Goal: Find specific page/section: Find specific page/section

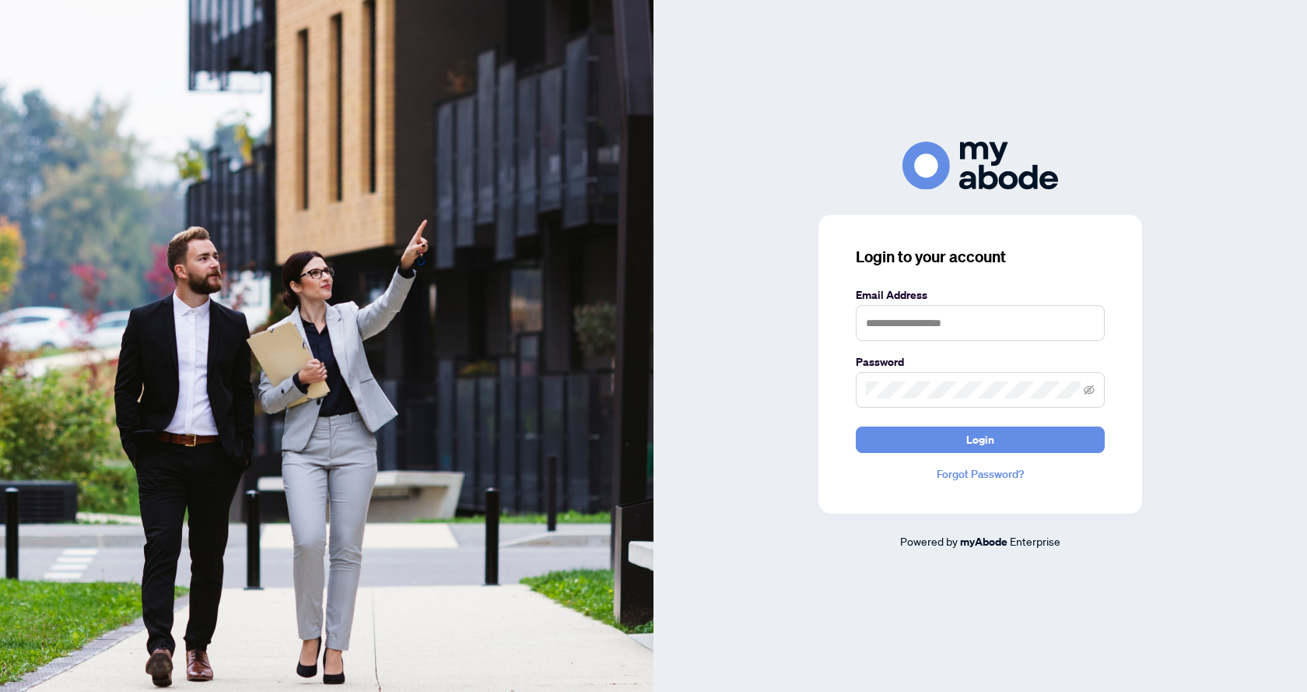
type input "**********"
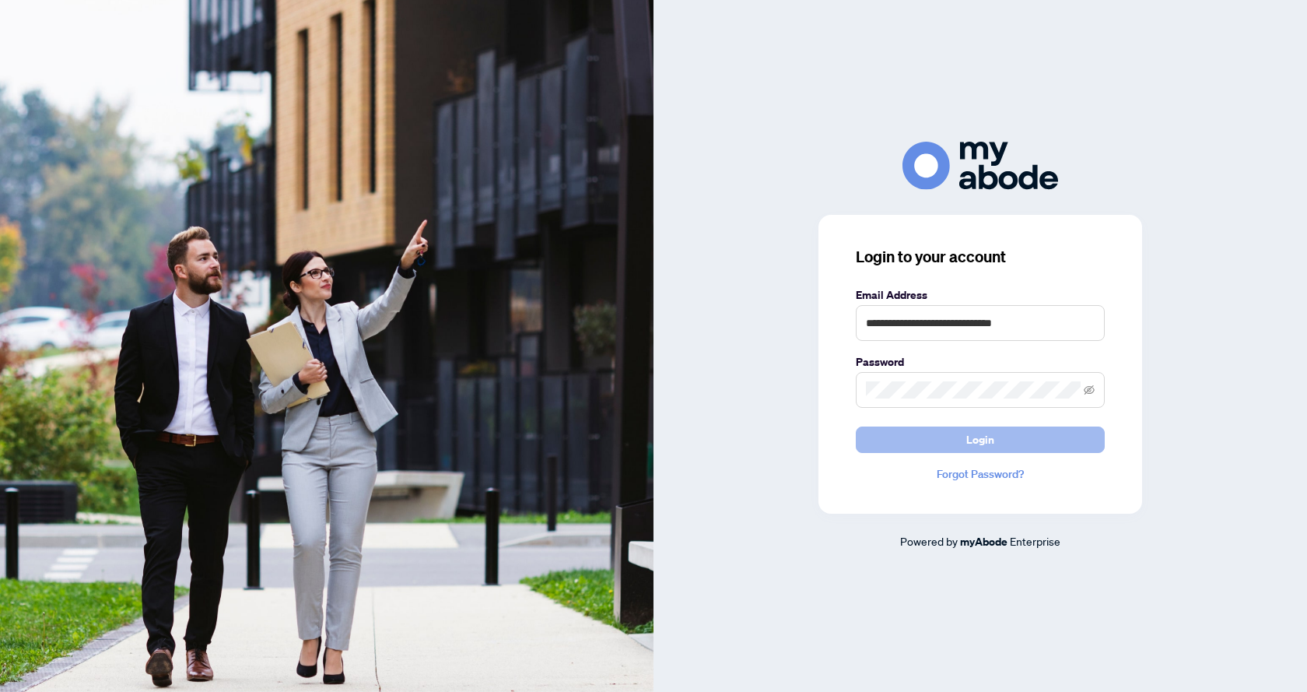
click at [910, 437] on button "Login" at bounding box center [980, 439] width 249 height 26
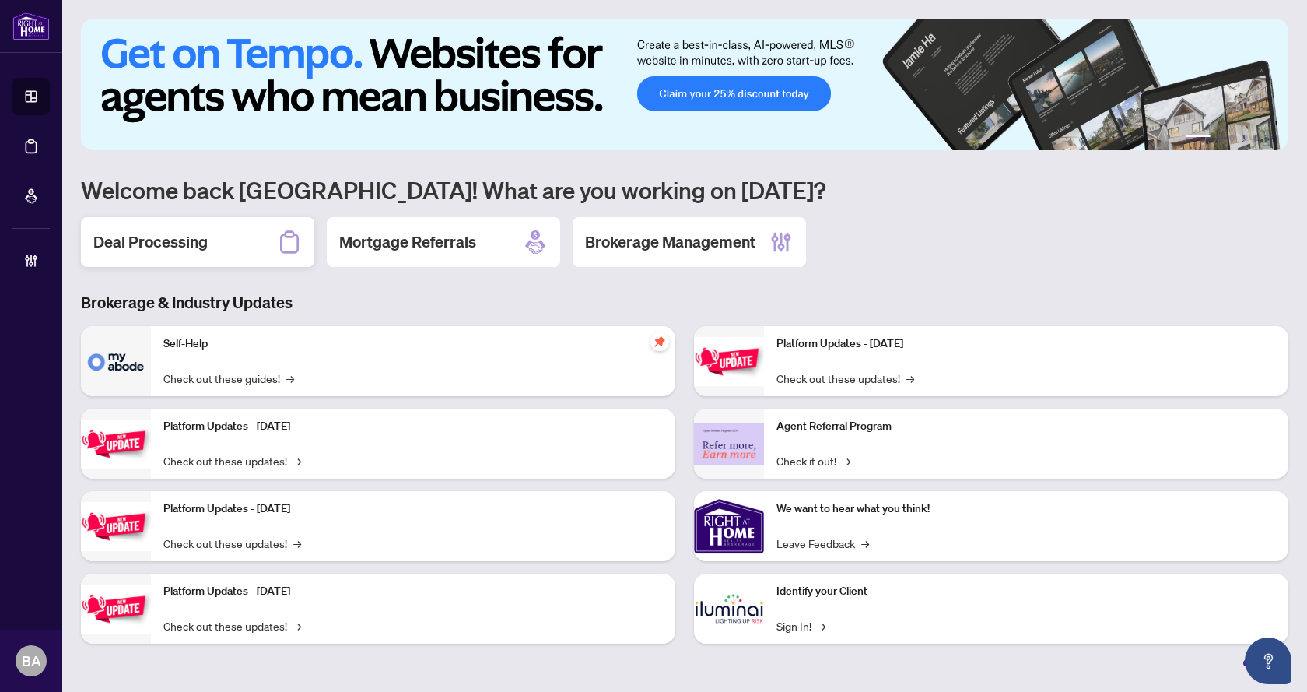
click at [195, 242] on h2 "Deal Processing" at bounding box center [150, 242] width 114 height 22
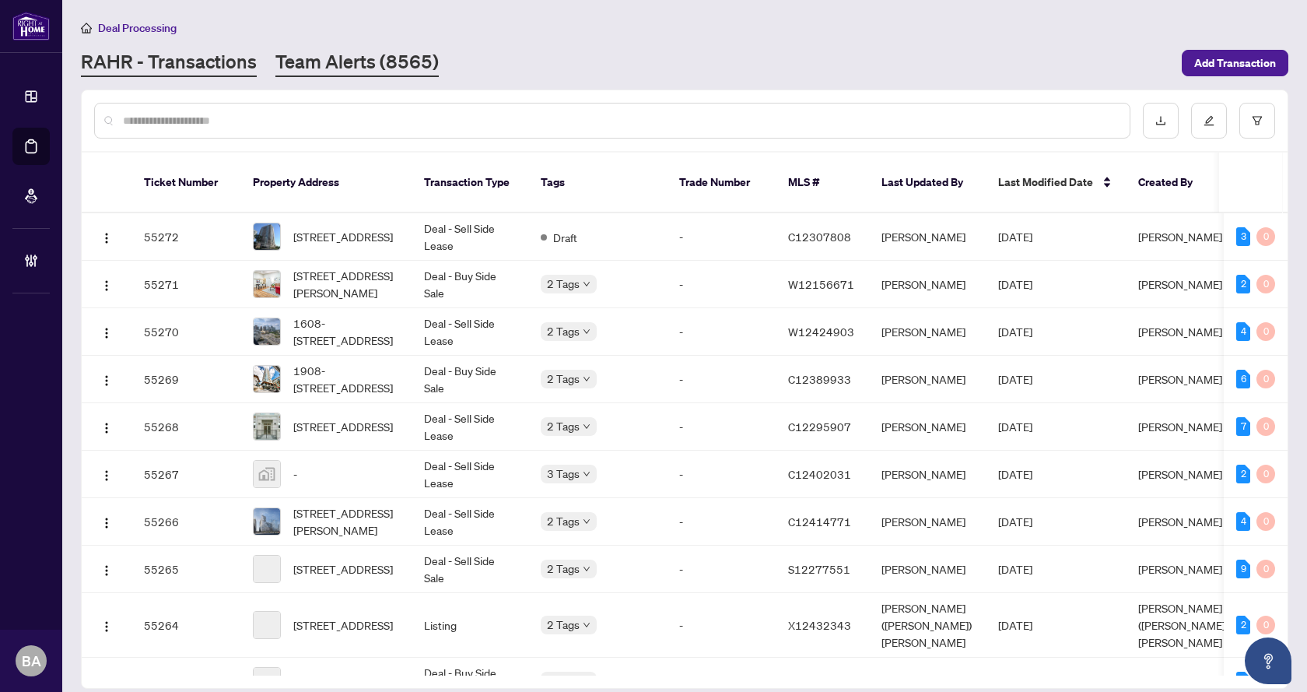
click at [359, 63] on link "Team Alerts (8565)" at bounding box center [356, 63] width 163 height 28
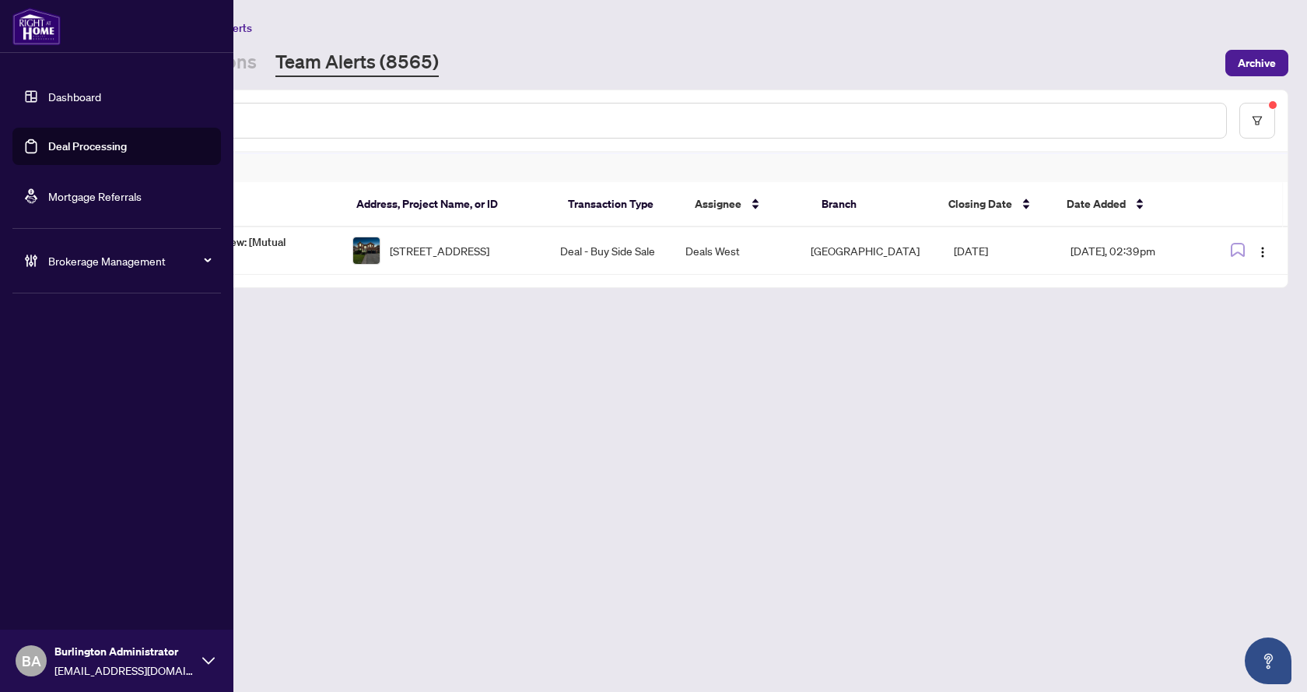
click at [0, 481] on div "Dashboard Deal Processing Mortgage Referrals Brokerage Management BA Burlington…" at bounding box center [116, 346] width 233 height 692
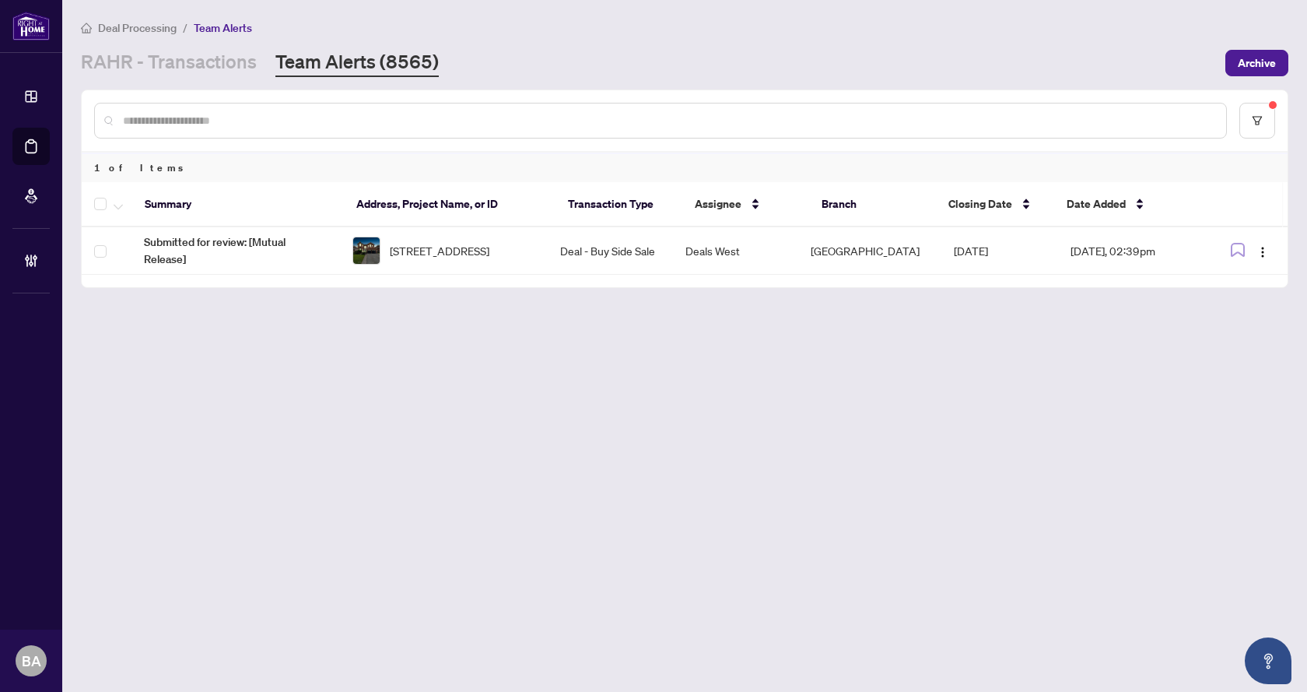
click at [517, 463] on main "Deal Processing / Team Alerts [PERSON_NAME] - Transactions Team Alerts (8565) A…" at bounding box center [684, 346] width 1245 height 692
